Goal: Task Accomplishment & Management: Use online tool/utility

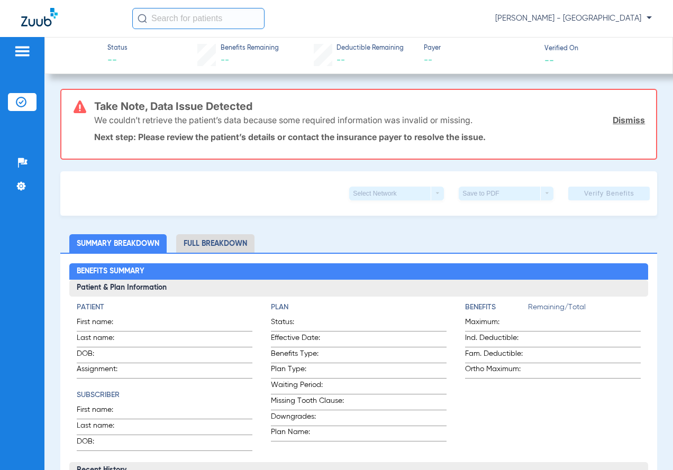
click at [625, 123] on link "Dismiss" at bounding box center [629, 120] width 32 height 11
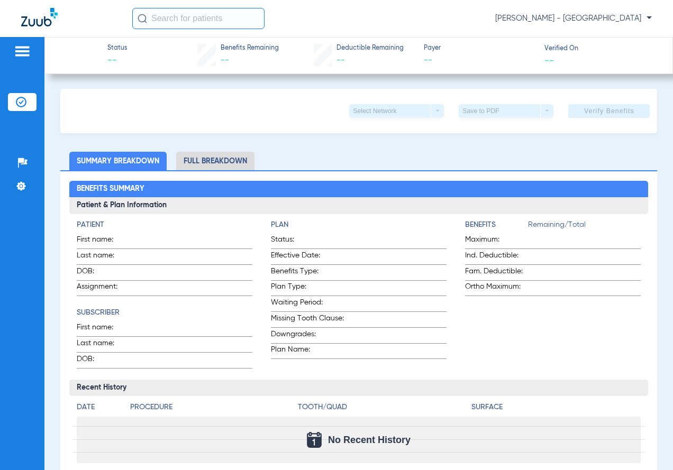
click at [19, 93] on li "Insurance Verification" at bounding box center [22, 102] width 29 height 18
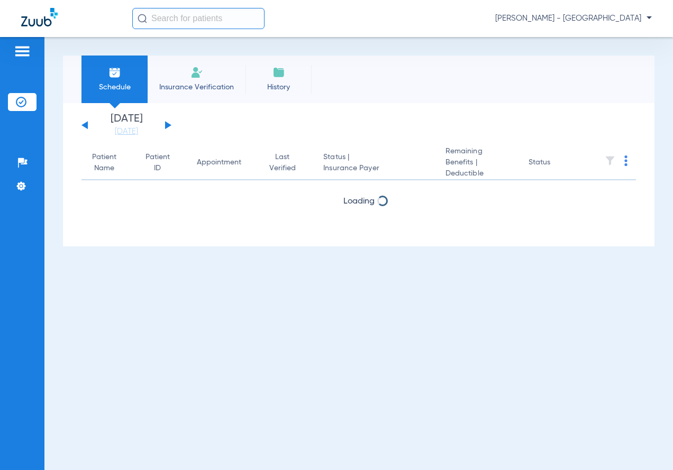
click at [169, 128] on div "[DATE] [DATE] [DATE] [DATE] [DATE] [DATE] [DATE] [DATE] [DATE] [DATE] [DATE] [D…" at bounding box center [126, 125] width 90 height 23
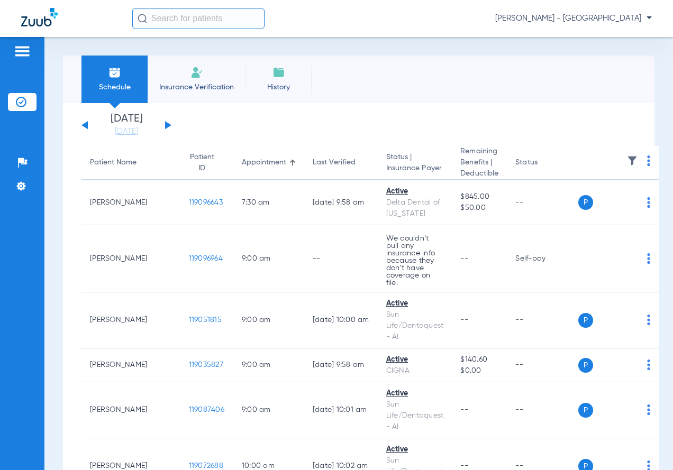
click at [167, 124] on button at bounding box center [168, 125] width 6 height 8
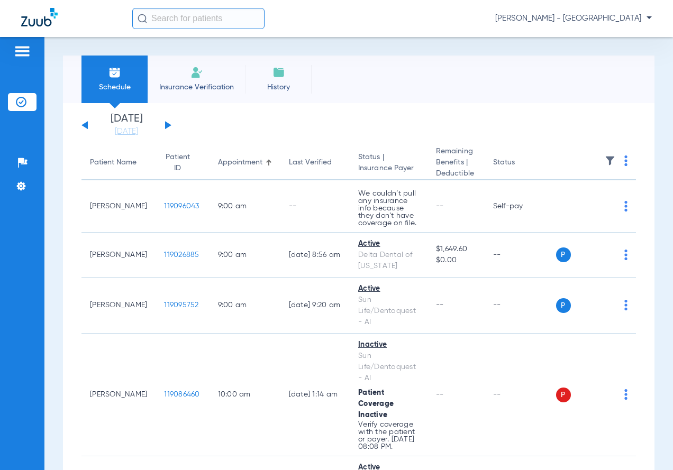
click at [624, 163] on img at bounding box center [625, 161] width 3 height 11
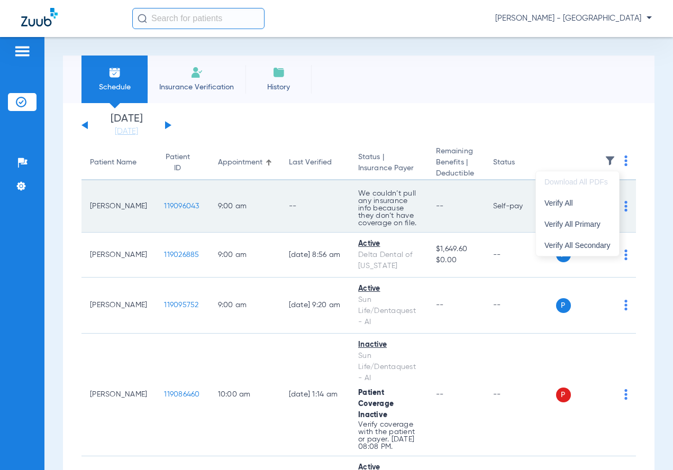
click at [573, 205] on span "Verify All" at bounding box center [578, 203] width 66 height 7
